Goal: Information Seeking & Learning: Find specific fact

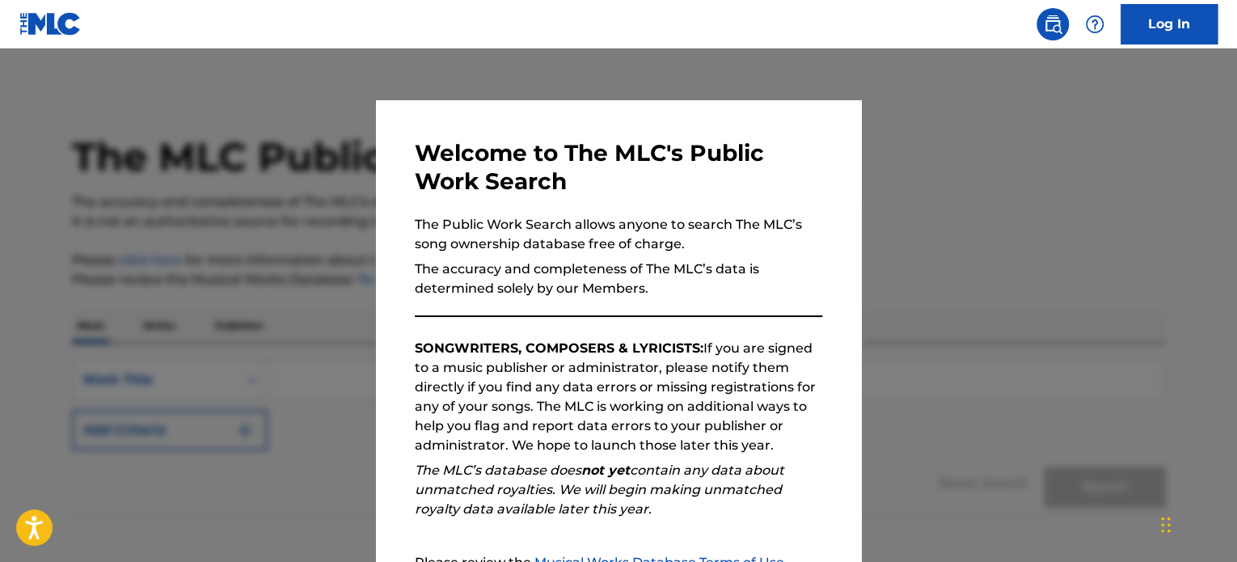
scroll to position [178, 0]
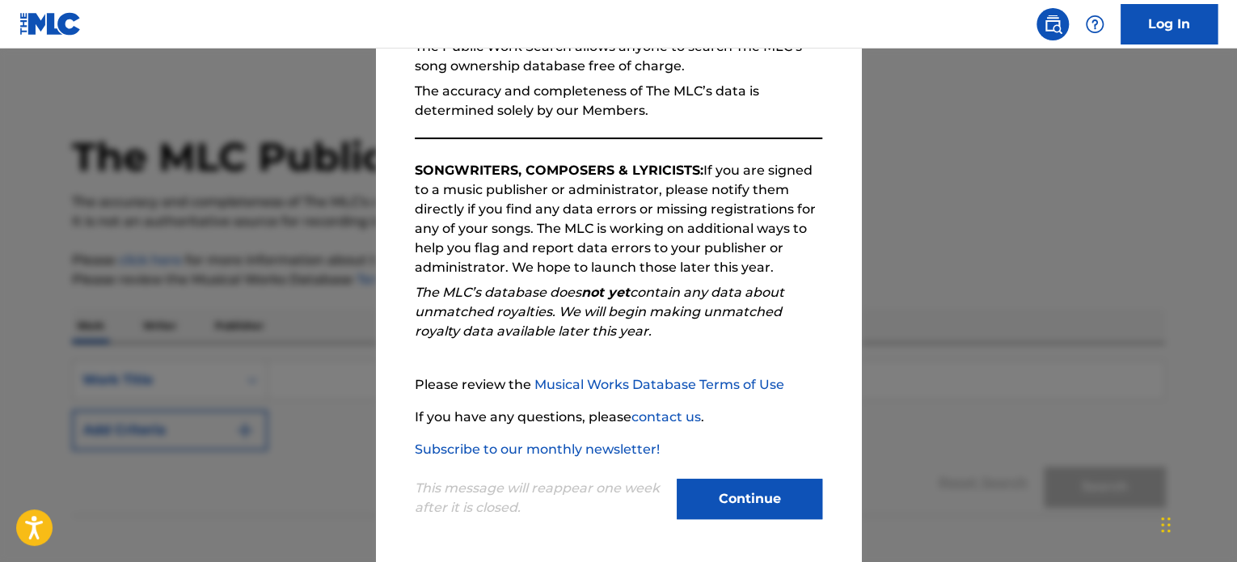
click at [757, 504] on button "Continue" at bounding box center [750, 499] width 146 height 40
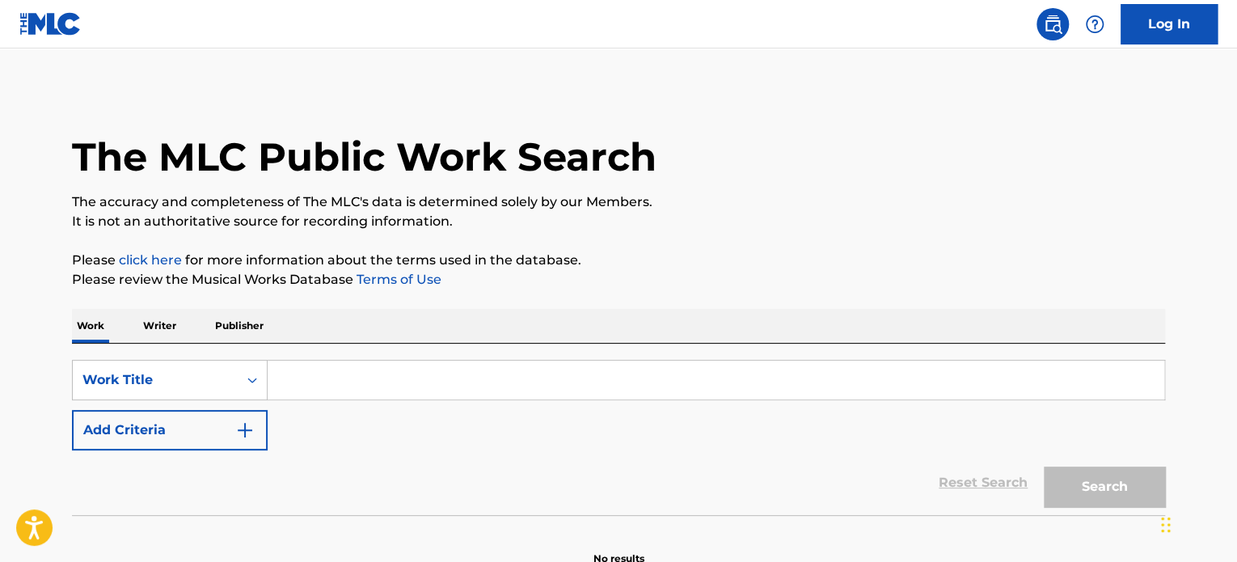
paste input "Life In A Quirky Indie Movie"
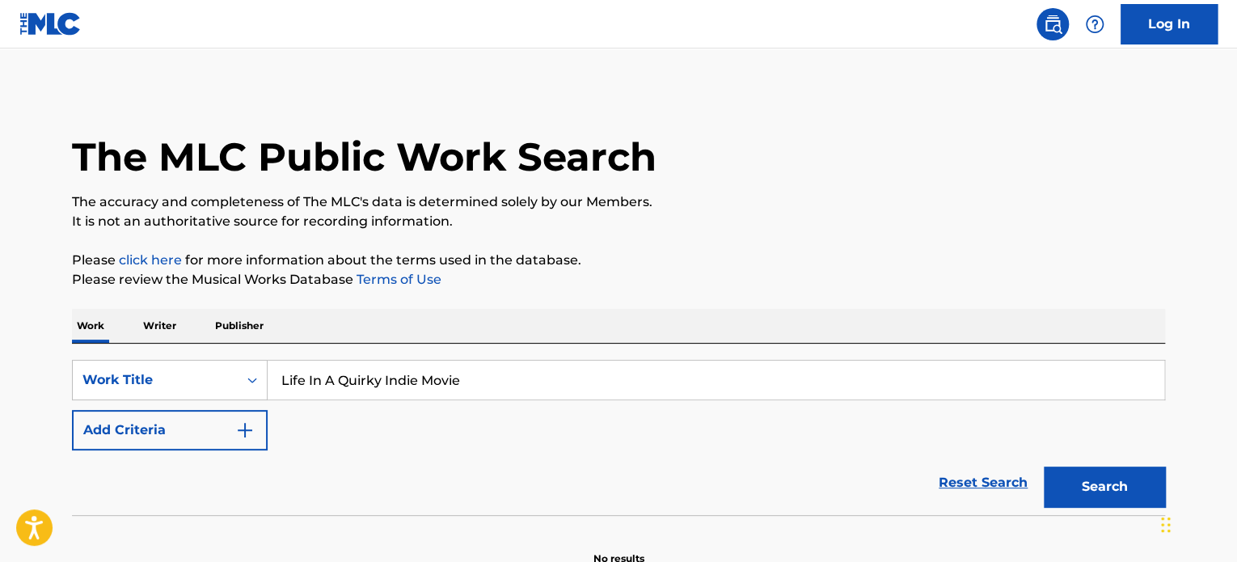
click at [445, 366] on input "Life In A Quirky Indie Movie" at bounding box center [716, 380] width 897 height 39
type input "Life In A Quirky Indie Movie"
click at [1164, 501] on div "Chat Widget" at bounding box center [1196, 523] width 81 height 78
click at [1090, 497] on button "Search" at bounding box center [1104, 487] width 121 height 40
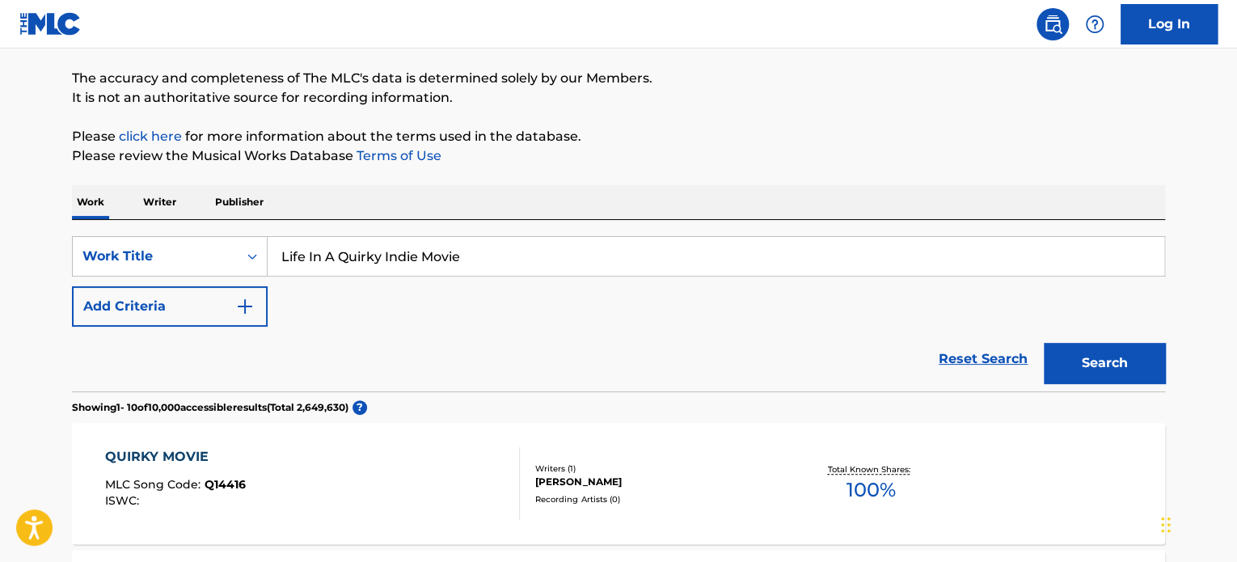
scroll to position [162, 0]
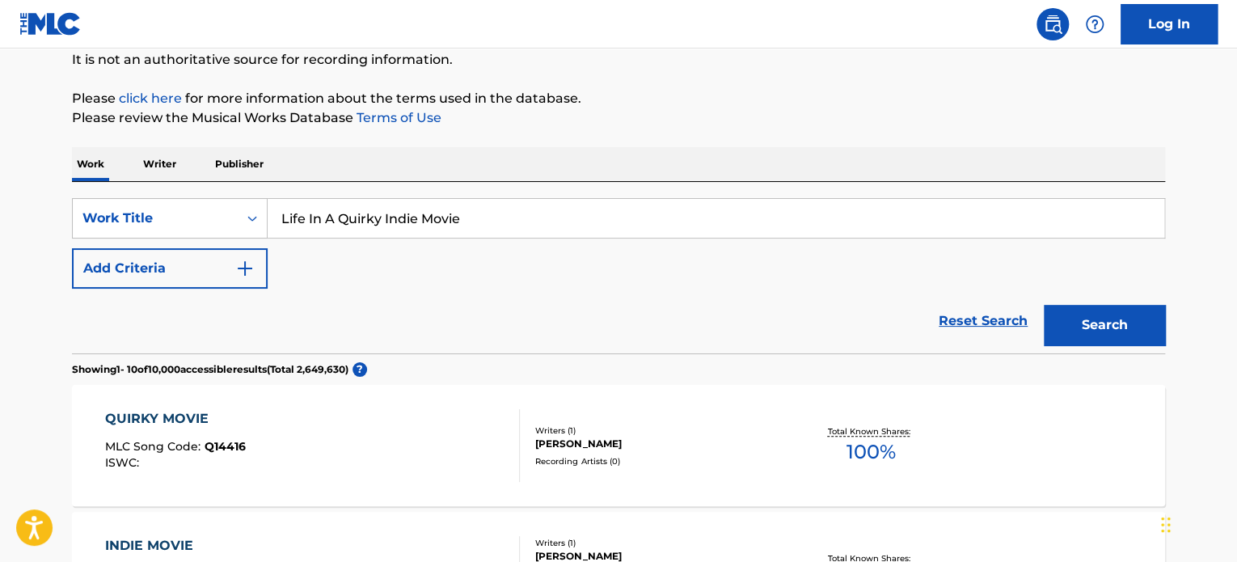
click at [167, 265] on button "Add Criteria" at bounding box center [170, 268] width 196 height 40
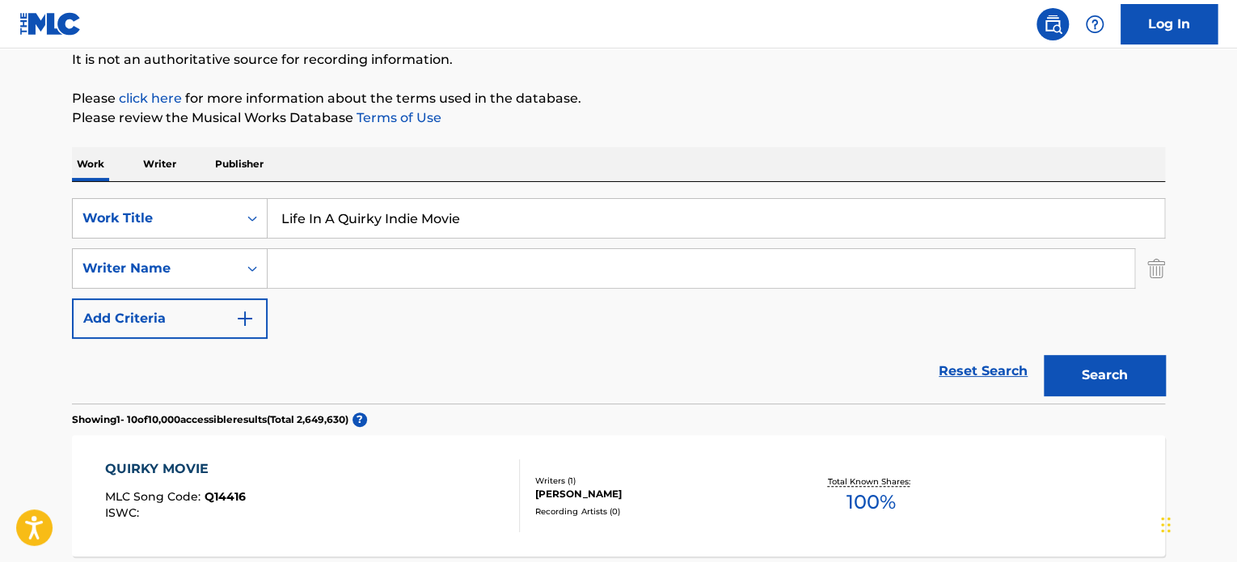
click at [431, 291] on div "SearchWithCriteriacecced70-2e50-4ee3-ac74-e2868c8a7158 Work Title Life In A Qui…" at bounding box center [618, 268] width 1093 height 141
paste input "[PERSON_NAME]"
drag, startPoint x: 594, startPoint y: 285, endPoint x: 636, endPoint y: 285, distance: 42.9
click at [601, 285] on input "[PERSON_NAME]" at bounding box center [701, 268] width 867 height 39
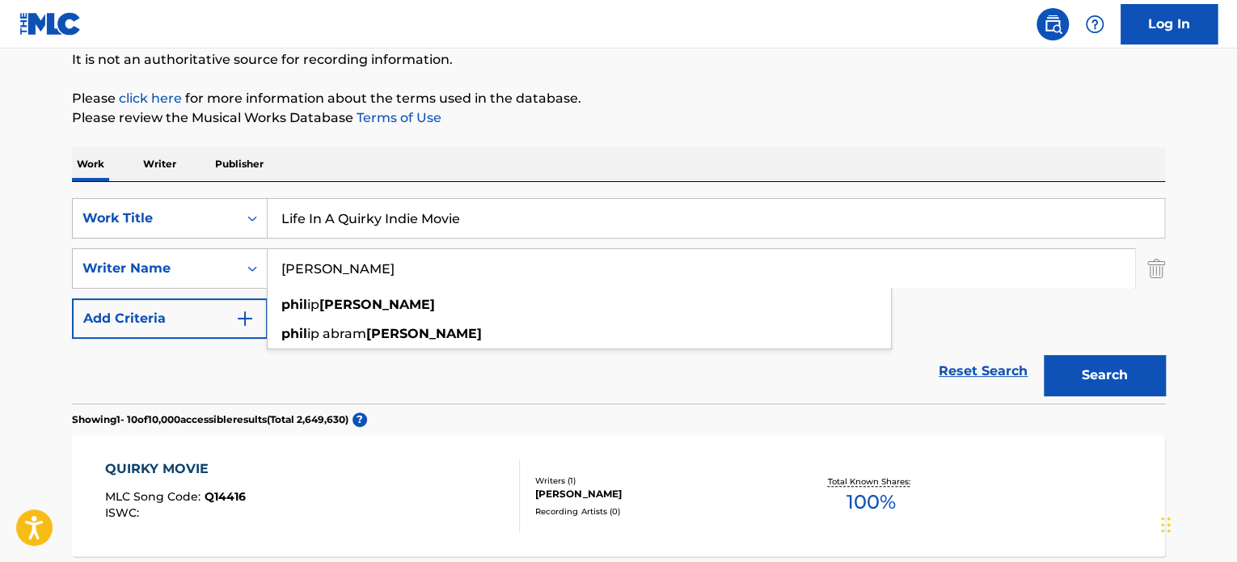
type input "[PERSON_NAME]"
drag, startPoint x: 1034, startPoint y: 362, endPoint x: 1049, endPoint y: 371, distance: 17.1
click at [1048, 371] on div "Reset Search Search" at bounding box center [618, 371] width 1093 height 65
click at [1051, 371] on button "Search" at bounding box center [1104, 375] width 121 height 40
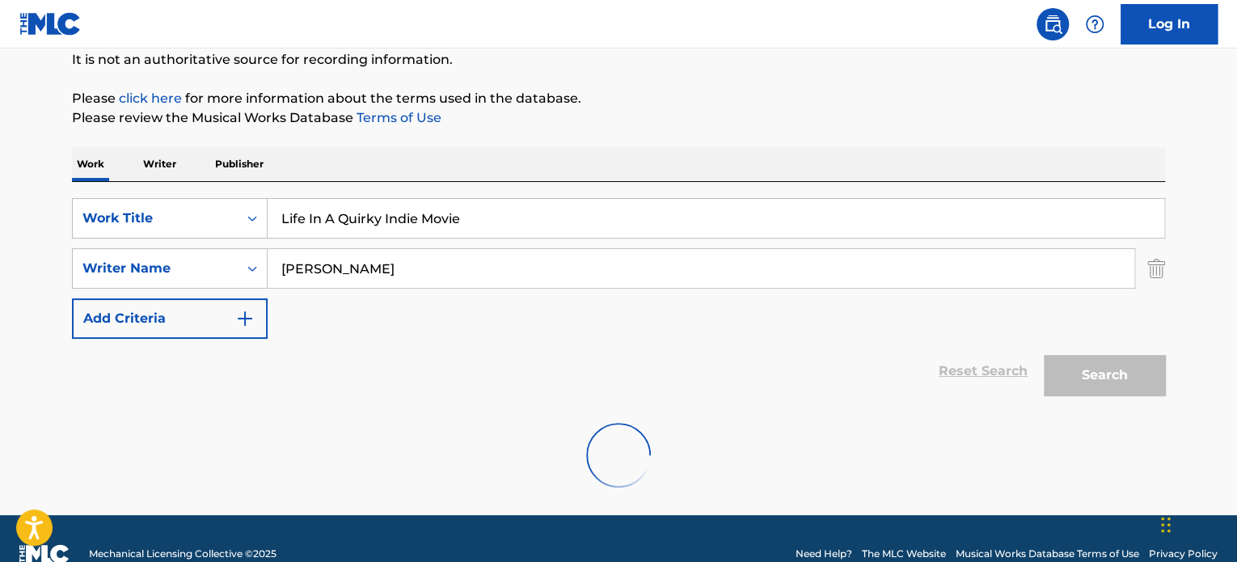
scroll to position [139, 0]
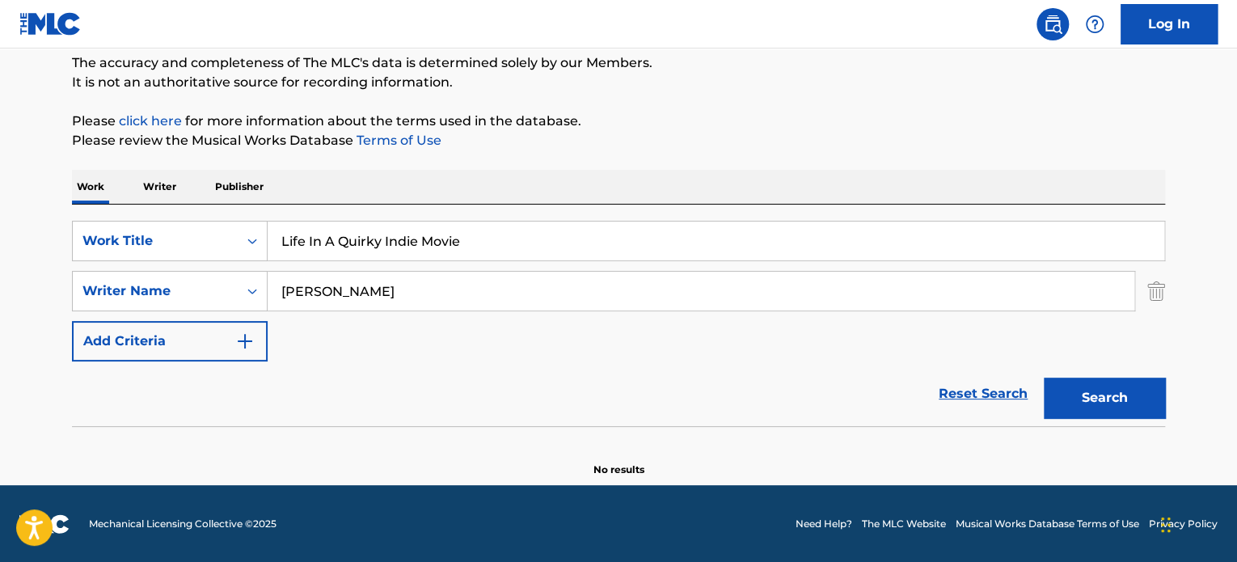
click at [521, 229] on input "Life In A Quirky Indie Movie" at bounding box center [716, 241] width 897 height 39
paste input "Gentle Echoes"
click at [550, 239] on input "Life In A Quirky Indie Gentle Echoes" at bounding box center [716, 241] width 897 height 39
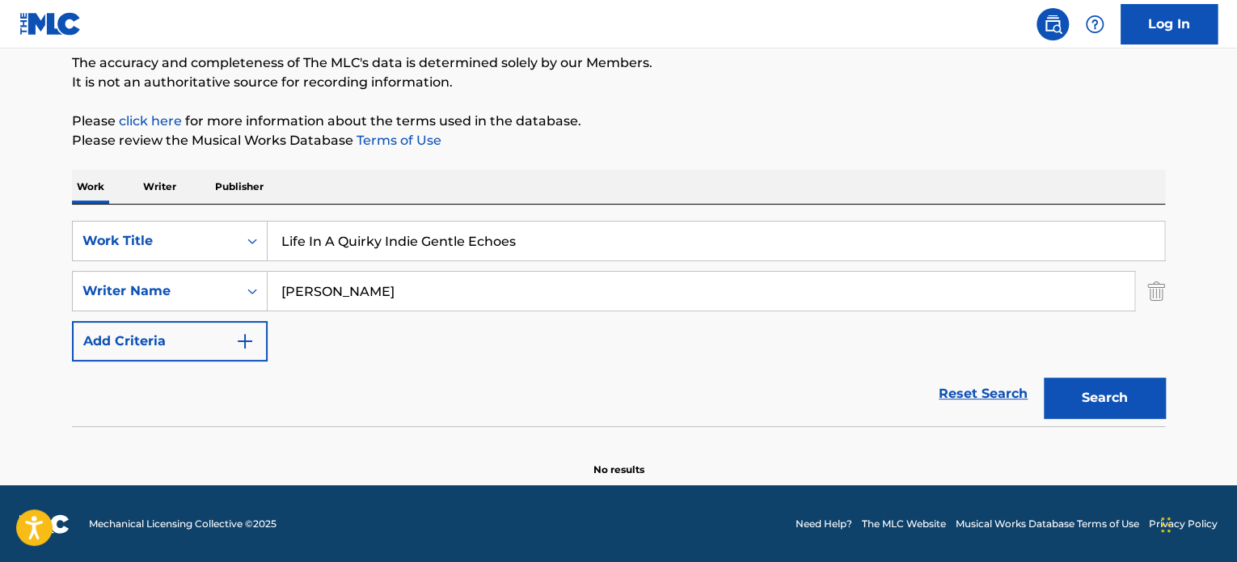
click at [550, 240] on input "Life In A Quirky Indie Gentle Echoes" at bounding box center [716, 241] width 897 height 39
paste input "Search Form"
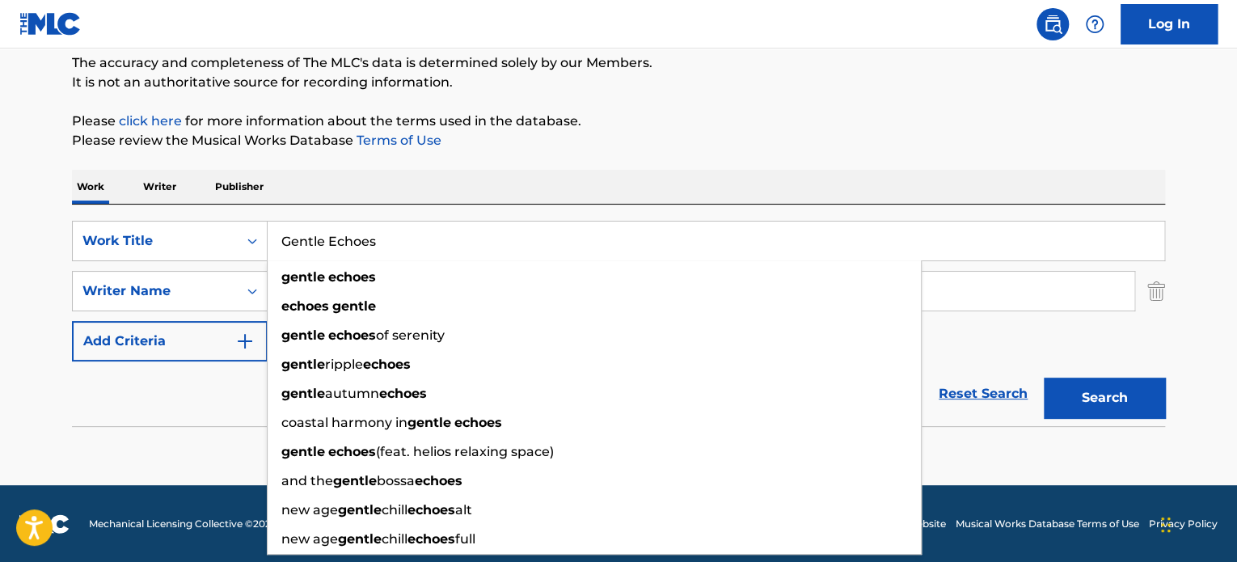
type input "Gentle Echoes"
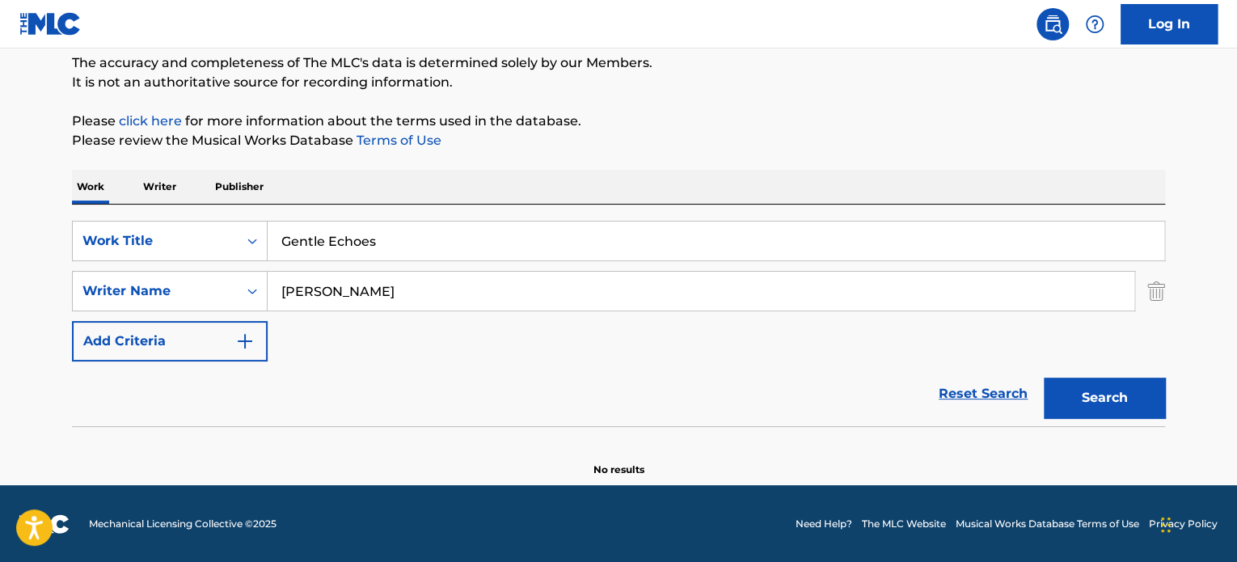
click at [437, 300] on input "[PERSON_NAME]" at bounding box center [701, 291] width 867 height 39
paste input "[PERSON_NAME]"
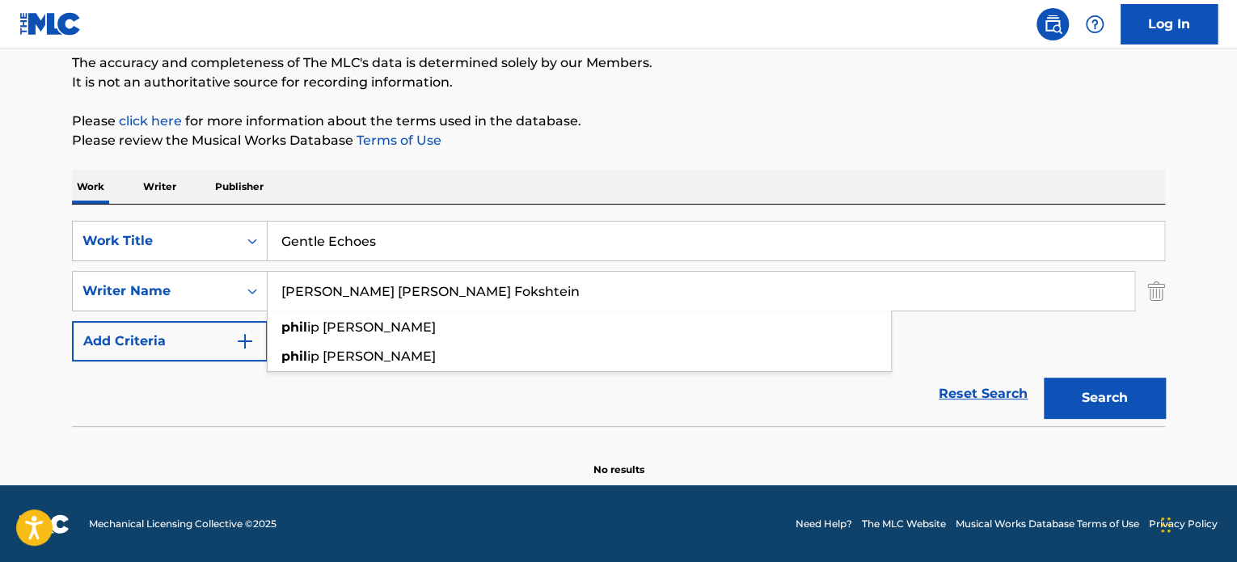
click at [437, 300] on input "[PERSON_NAME] [PERSON_NAME] Fokshtein" at bounding box center [701, 291] width 867 height 39
paste input "Search Form"
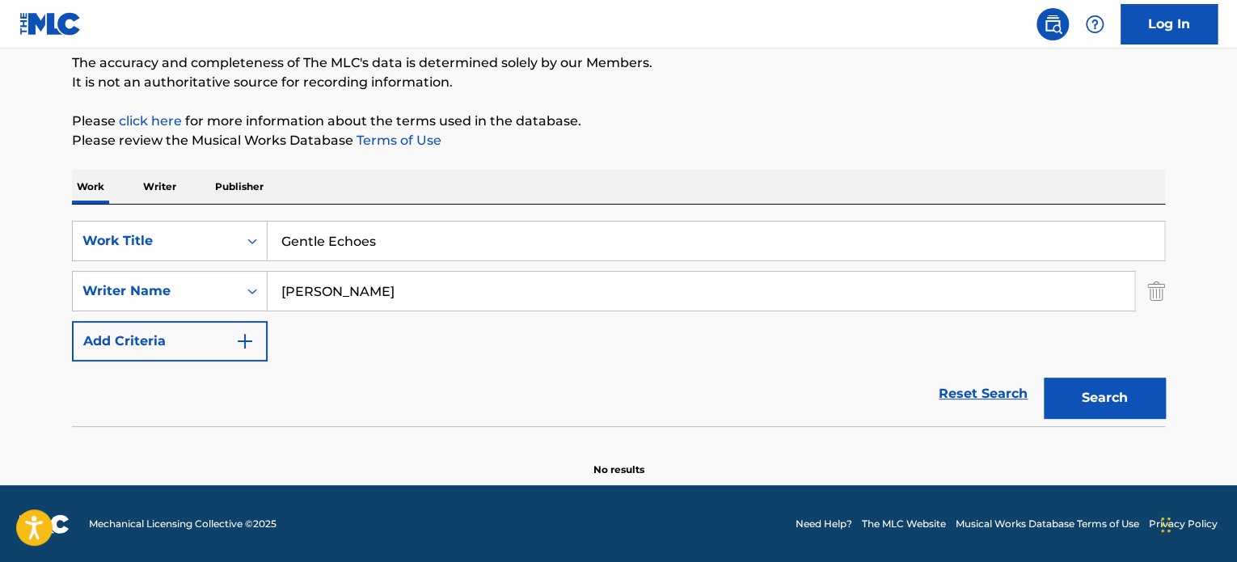
click at [1062, 404] on button "Search" at bounding box center [1104, 398] width 121 height 40
click at [514, 281] on input "[PERSON_NAME]" at bounding box center [701, 291] width 867 height 39
click at [341, 291] on input "[PERSON_NAME]" at bounding box center [701, 291] width 867 height 39
drag, startPoint x: 476, startPoint y: 285, endPoint x: 367, endPoint y: 293, distance: 108.6
click at [367, 293] on input "[PERSON_NAME]" at bounding box center [701, 291] width 867 height 39
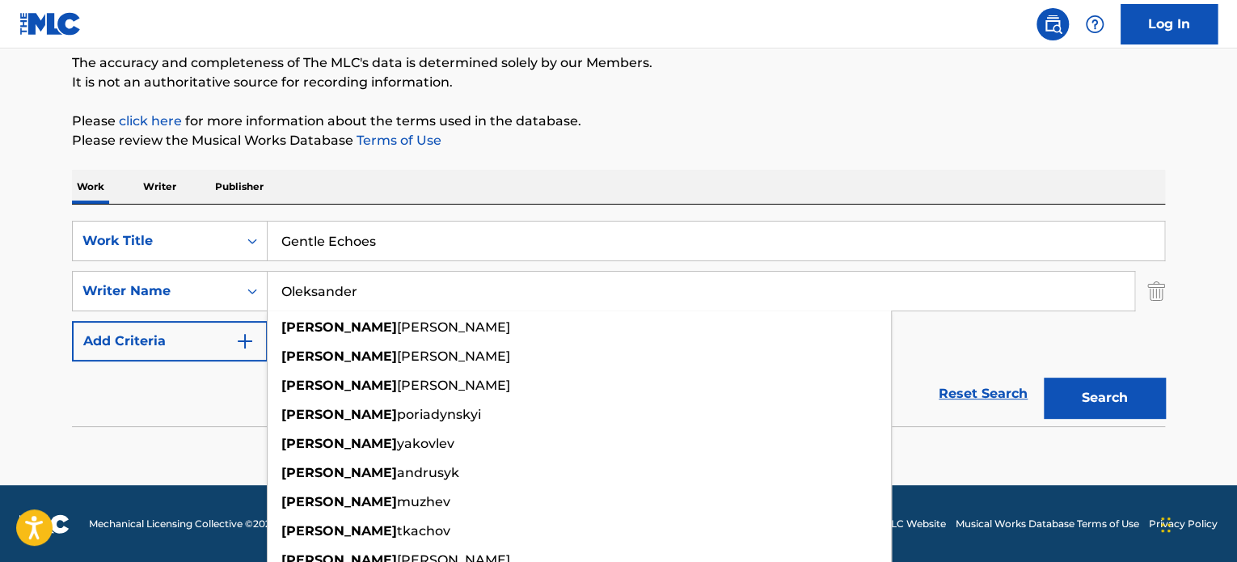
type input "Oleksander"
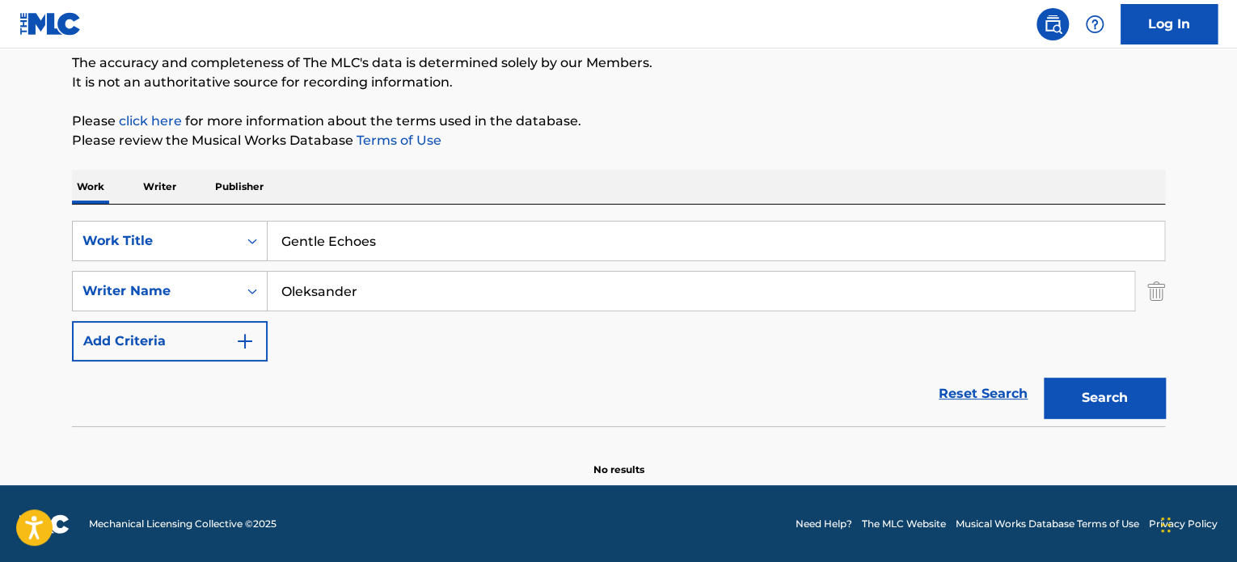
click at [1123, 390] on button "Search" at bounding box center [1104, 398] width 121 height 40
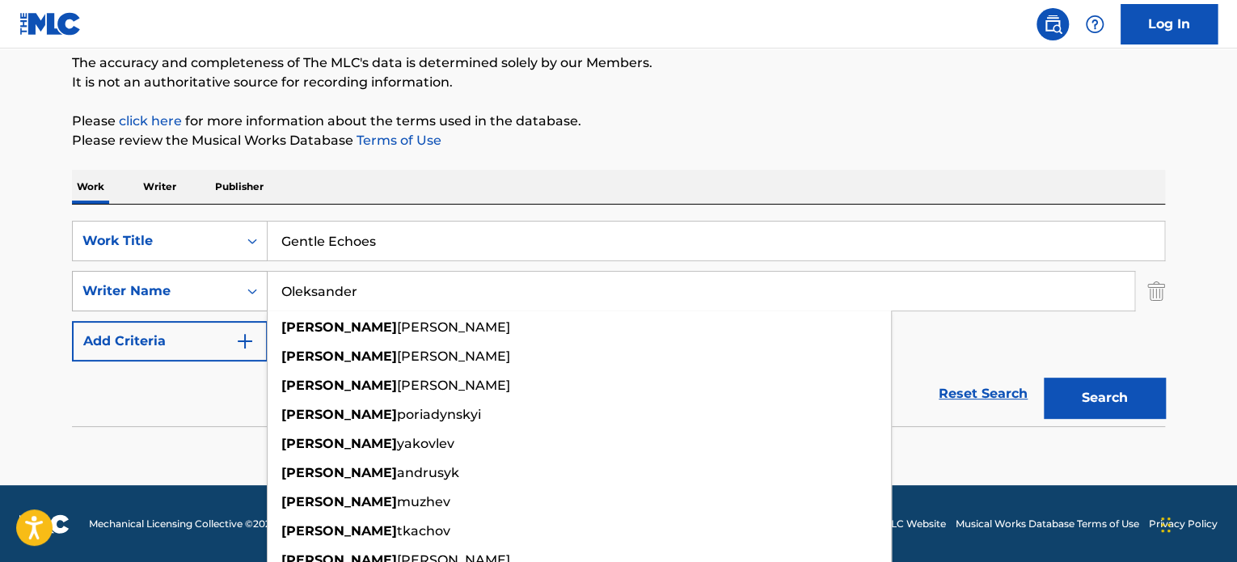
drag, startPoint x: 410, startPoint y: 298, endPoint x: 94, endPoint y: 289, distance: 316.4
click at [94, 289] on div "SearchWithCriteria96ad17ab-b1ba-4ea6-85da-2bc827d76582 Writer Name [PERSON_NAME…" at bounding box center [618, 291] width 1093 height 40
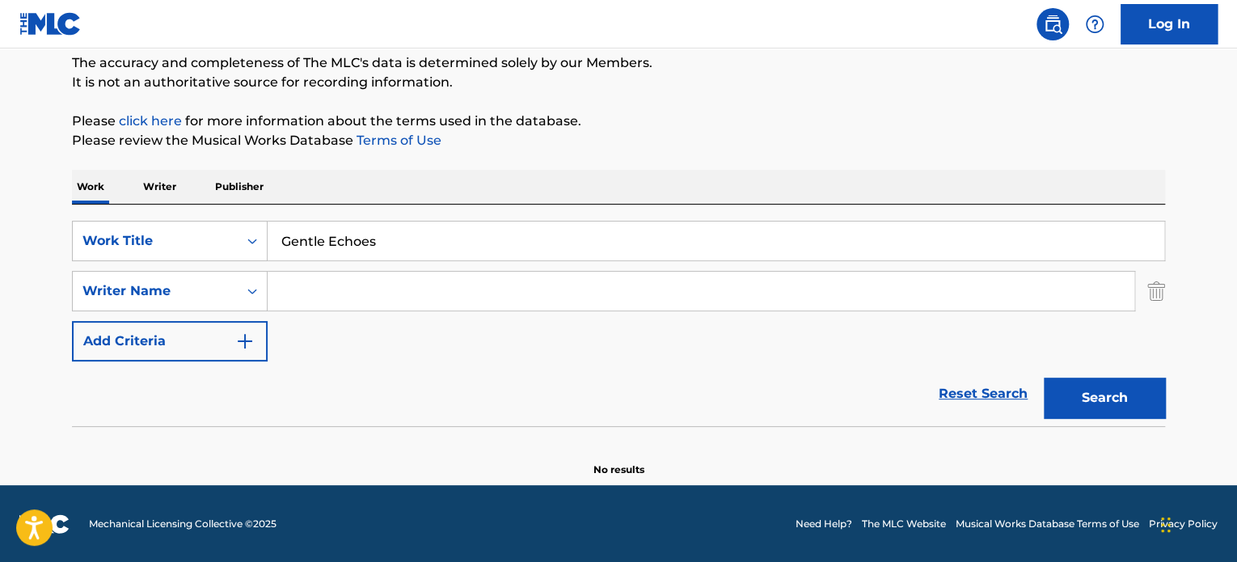
click at [1093, 379] on button "Search" at bounding box center [1104, 398] width 121 height 40
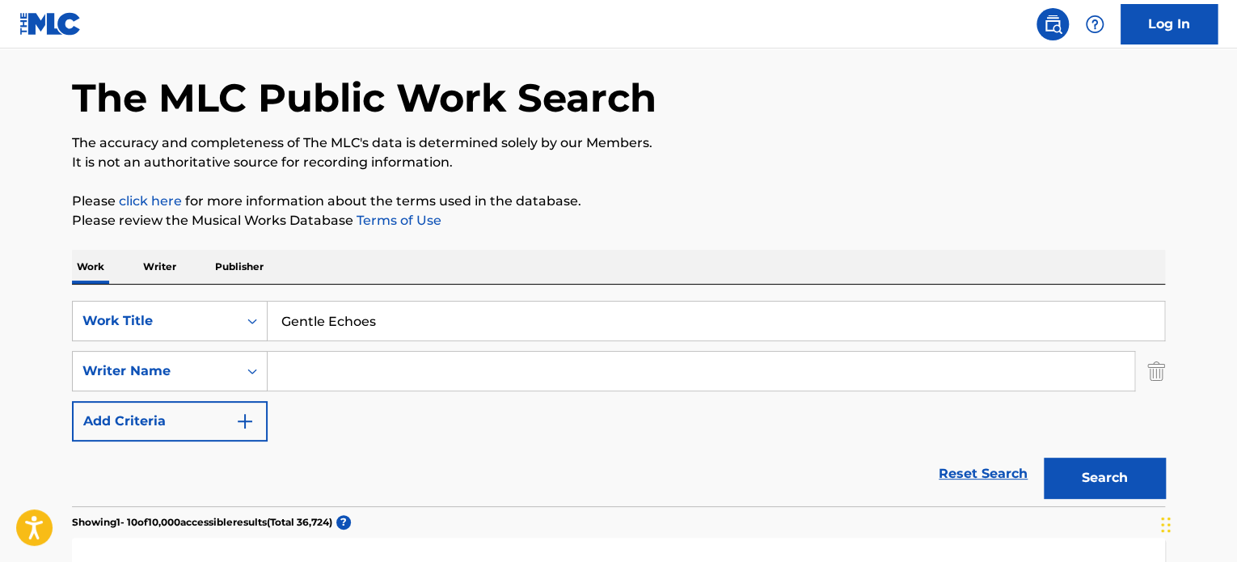
scroll to position [0, 0]
